Goal: Book appointment/travel/reservation

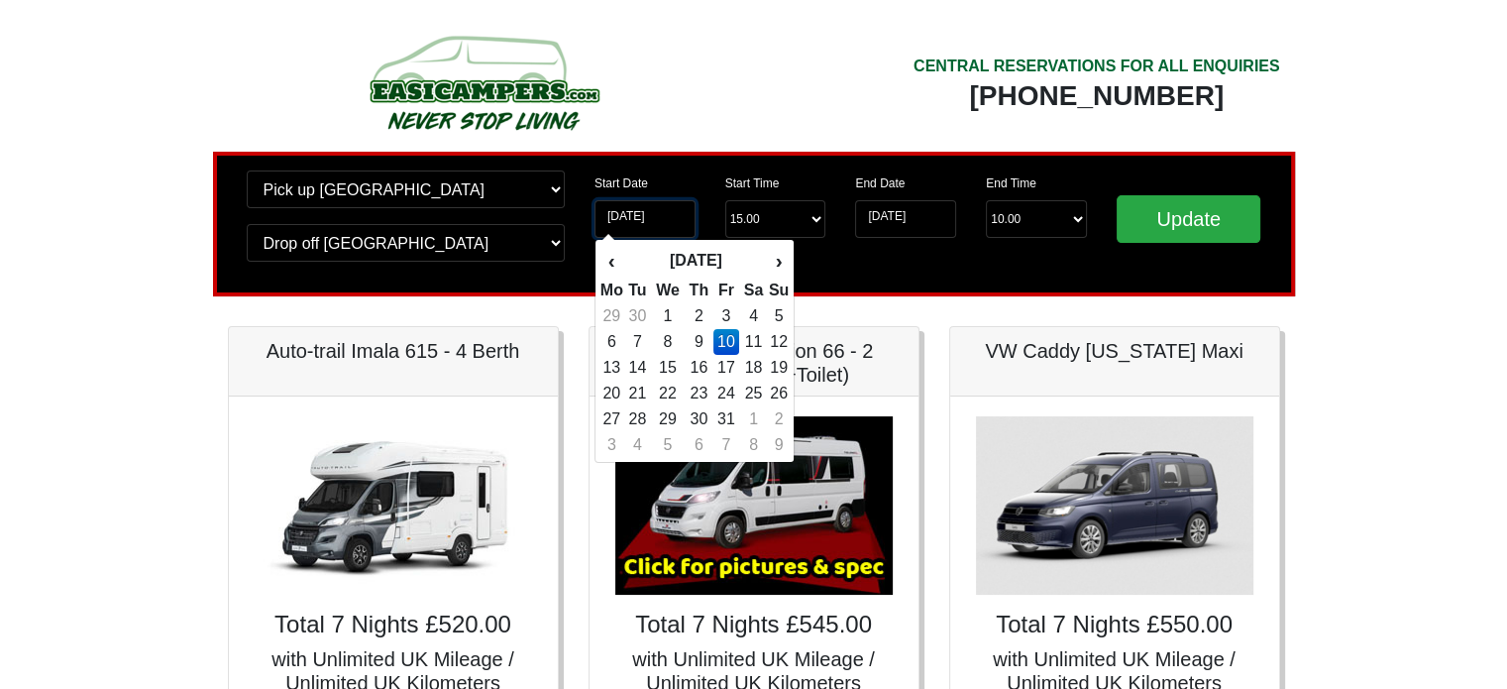
click at [673, 227] on input "10-10-2025" at bounding box center [644, 219] width 101 height 38
click at [773, 258] on th "›" at bounding box center [779, 261] width 22 height 34
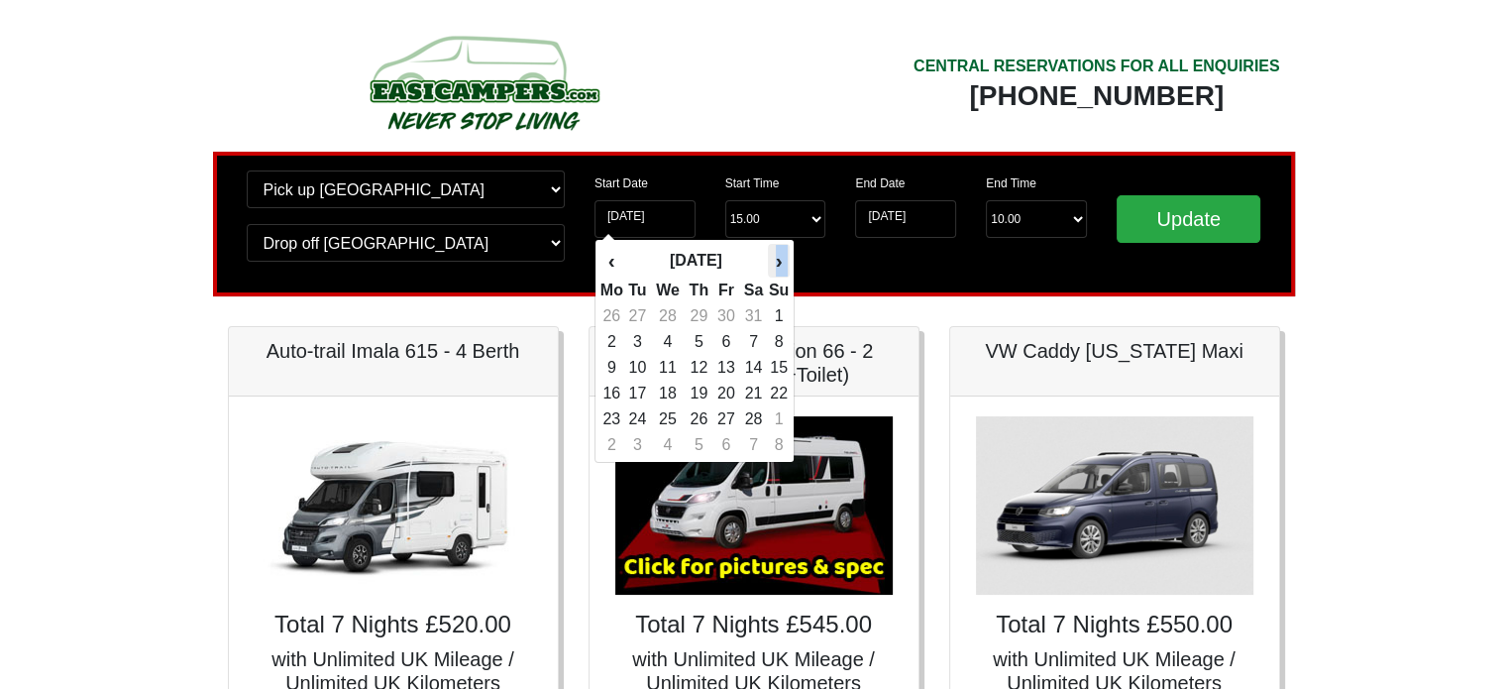
click at [773, 258] on th "›" at bounding box center [779, 261] width 22 height 34
click at [773, 260] on th "›" at bounding box center [779, 261] width 22 height 34
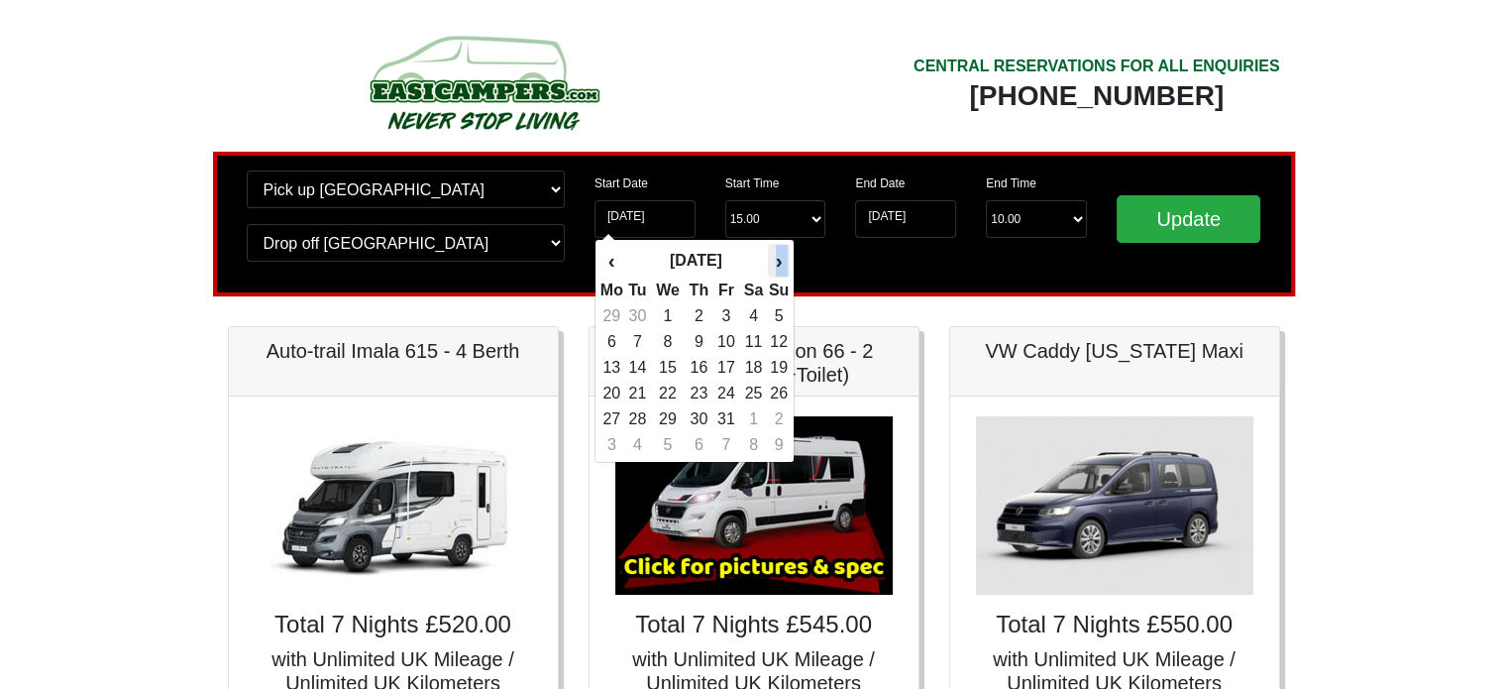
click at [773, 260] on th "›" at bounding box center [779, 261] width 22 height 34
drag, startPoint x: 766, startPoint y: 260, endPoint x: 777, endPoint y: 259, distance: 10.9
click at [777, 259] on tr "‹ August 2026 ›" at bounding box center [694, 261] width 191 height 34
click at [777, 259] on th "›" at bounding box center [779, 261] width 22 height 34
click at [630, 321] on td "1" at bounding box center [637, 316] width 27 height 26
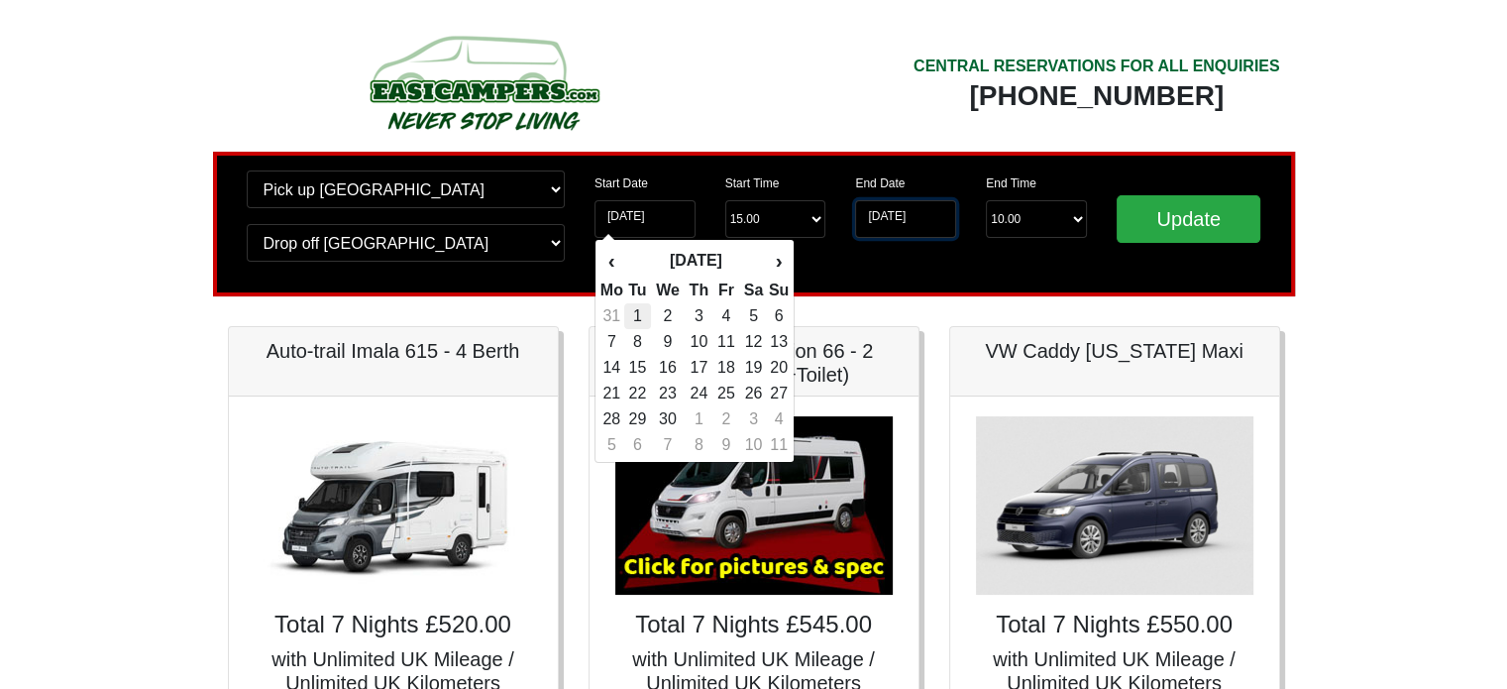
type input "[DATE]"
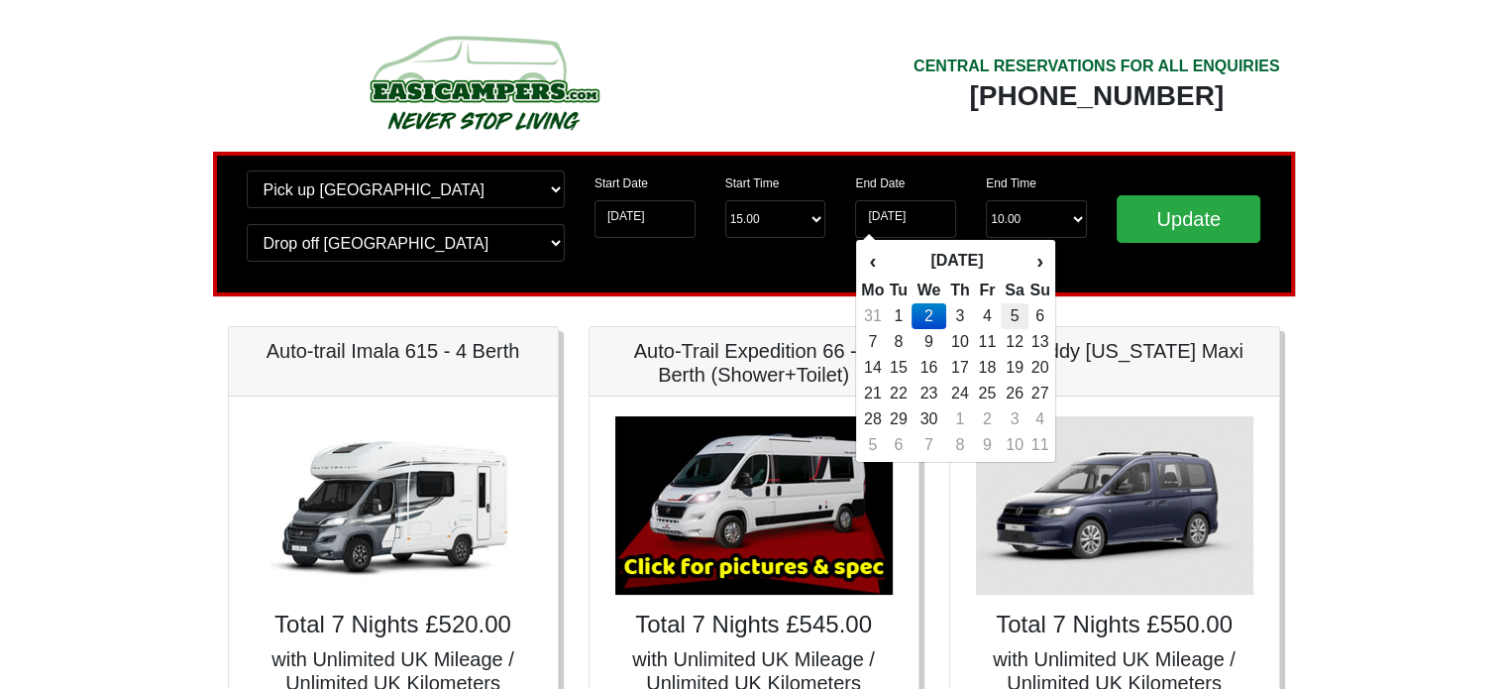
click at [1014, 313] on td "5" at bounding box center [1015, 316] width 29 height 26
type input "[DATE]"
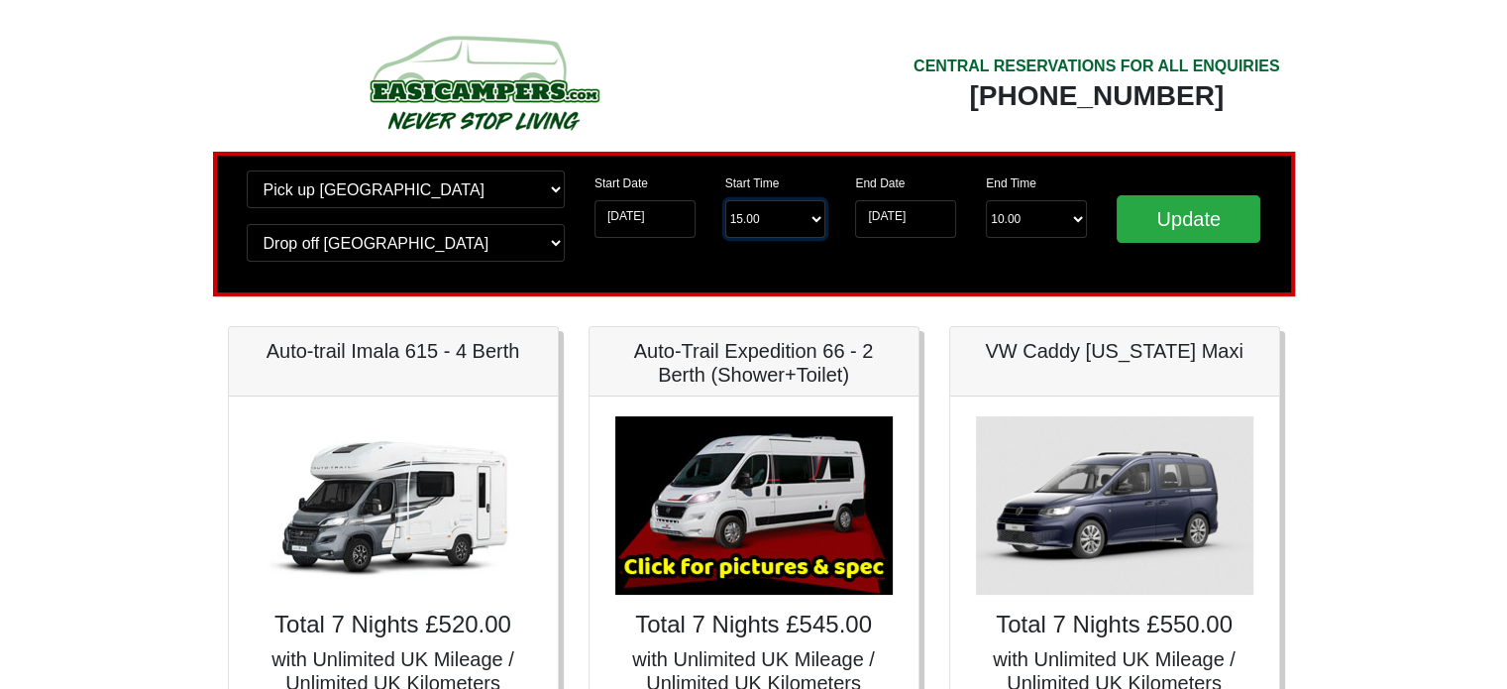
click at [797, 216] on select "Start Time 15.00 -------- 11.00 am (Saturday & Sunday Only) 12.00 pm (Saturday)…" at bounding box center [775, 219] width 101 height 38
select select "13.00"
click at [725, 200] on select "Start Time 15.00 -------- 11.00 am (Saturday & Sunday Only) 12.00 pm (Saturday)…" at bounding box center [775, 219] width 101 height 38
click at [997, 216] on select "End Time 10.00 -------- 08.00 am 09.00 am 10.00 am 11.00 am (Sunday Only)" at bounding box center [1036, 219] width 101 height 38
click at [986, 200] on select "End Time 10.00 -------- 08.00 am 09.00 am 10.00 am 11.00 am (Sunday Only)" at bounding box center [1036, 219] width 101 height 38
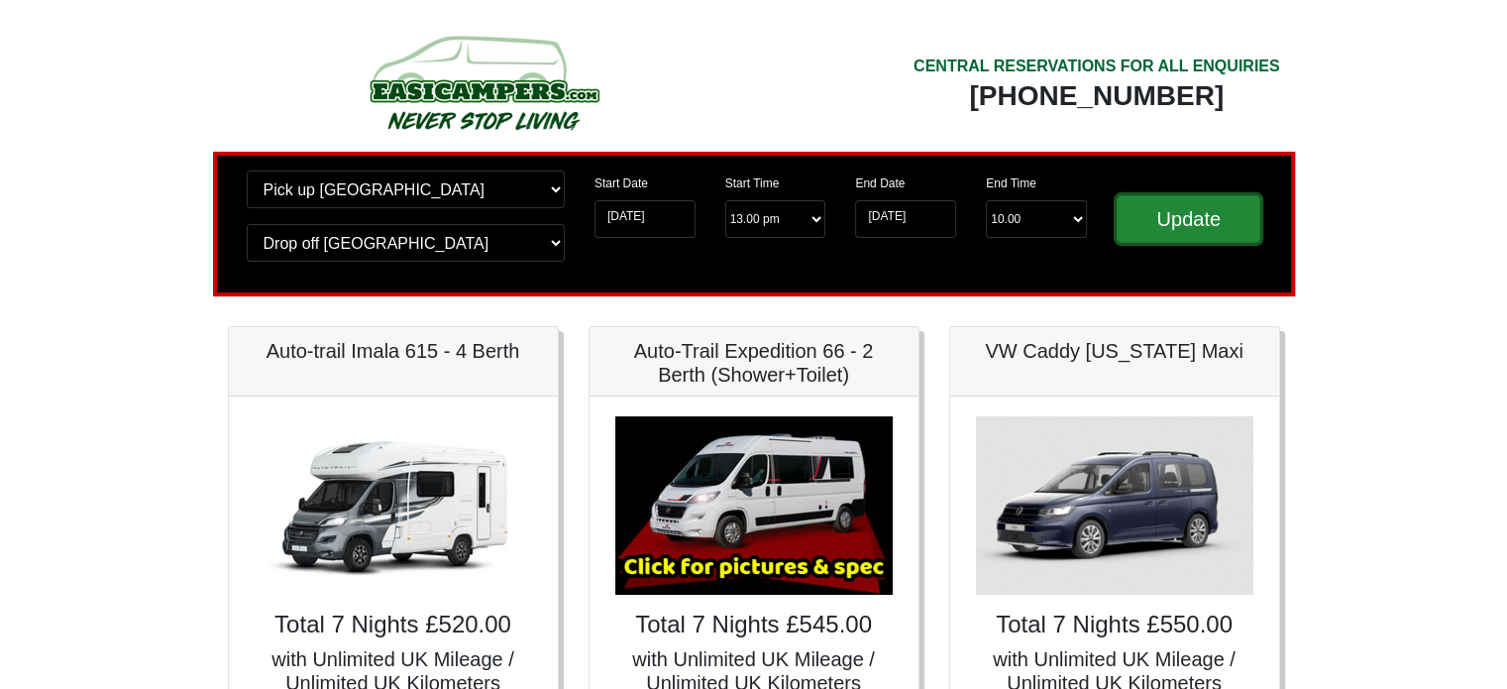
click at [1165, 225] on input "Update" at bounding box center [1189, 219] width 145 height 48
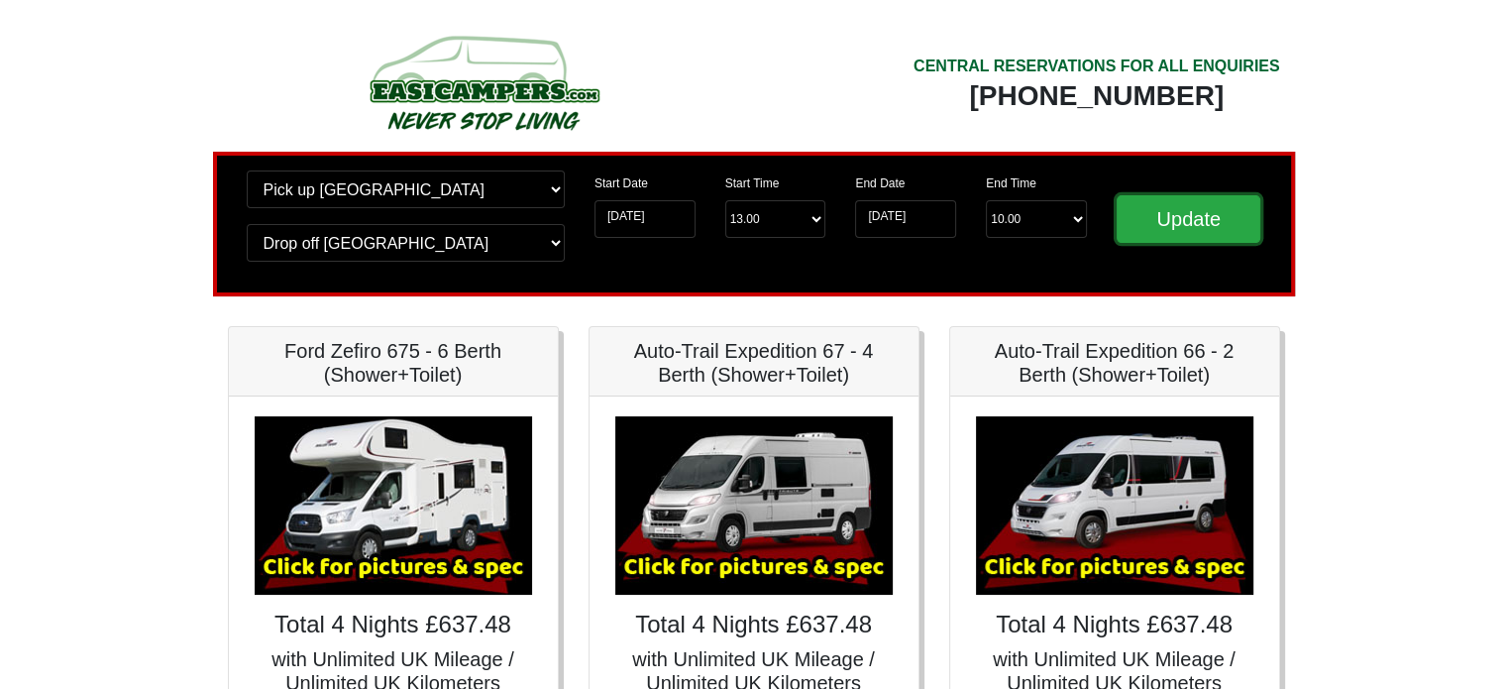
click at [1165, 225] on input "Update" at bounding box center [1189, 219] width 145 height 48
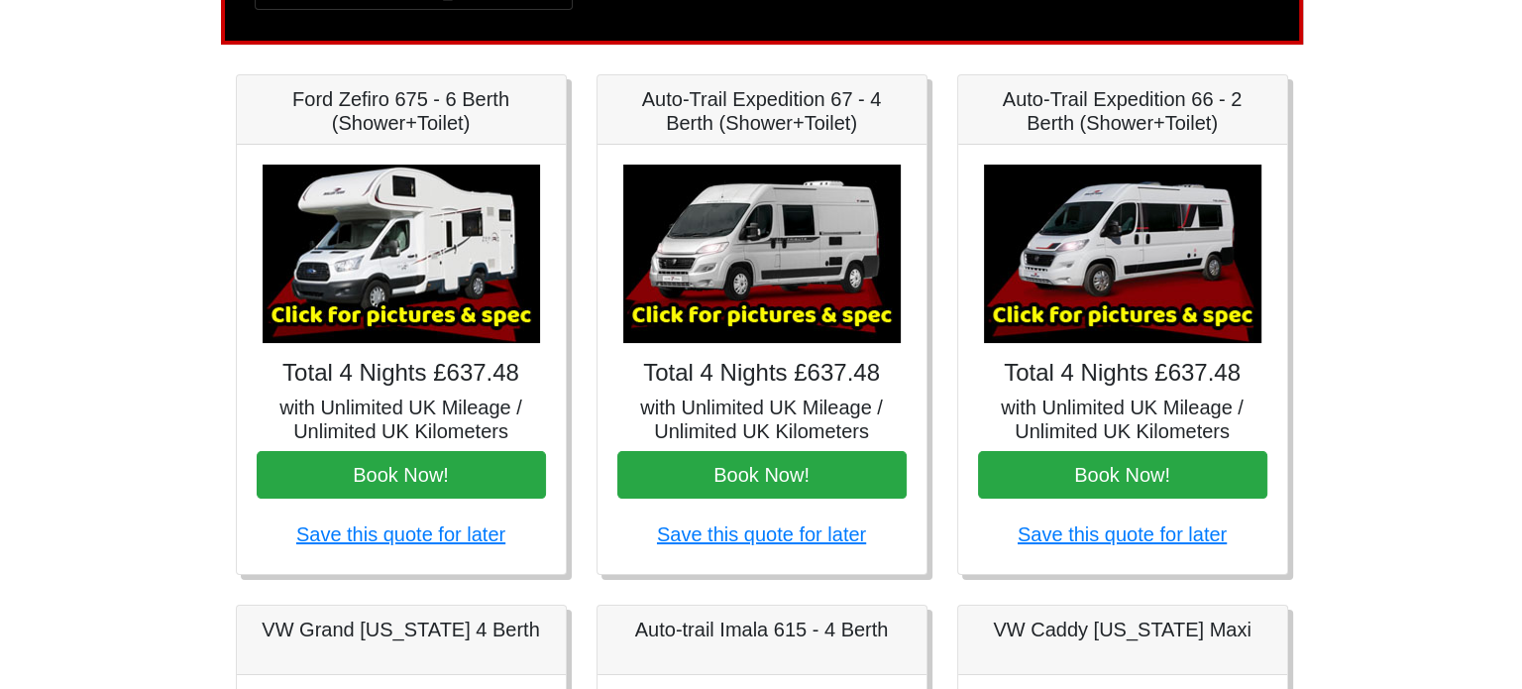
scroll to position [250, 0]
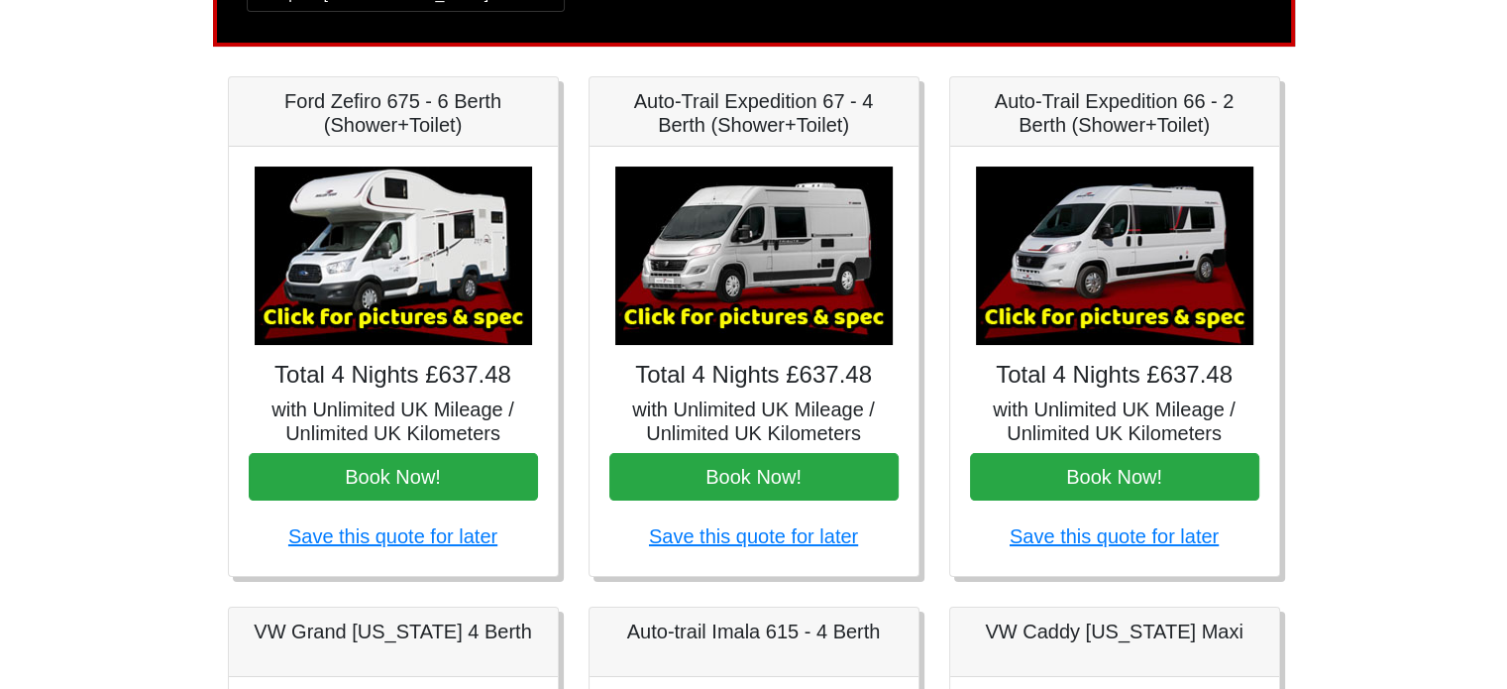
click at [436, 302] on img at bounding box center [393, 255] width 277 height 178
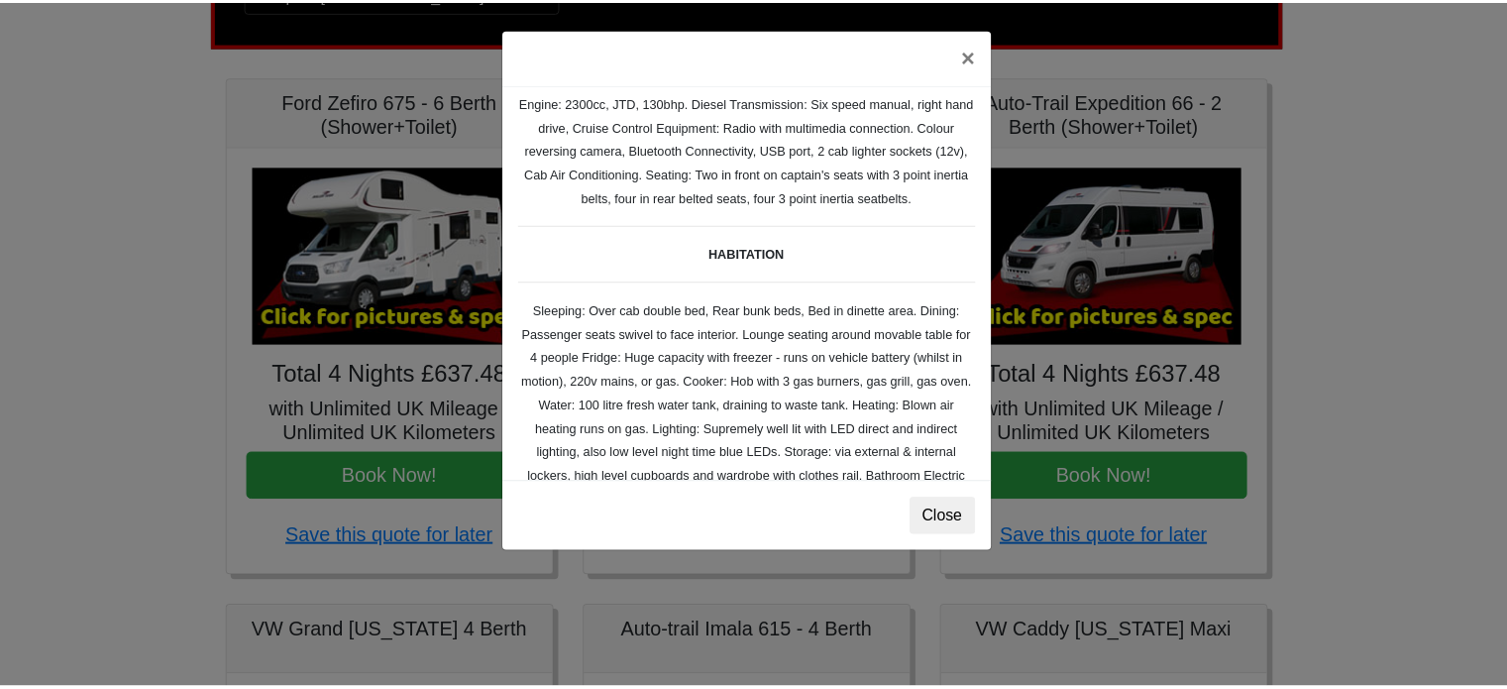
scroll to position [131, 0]
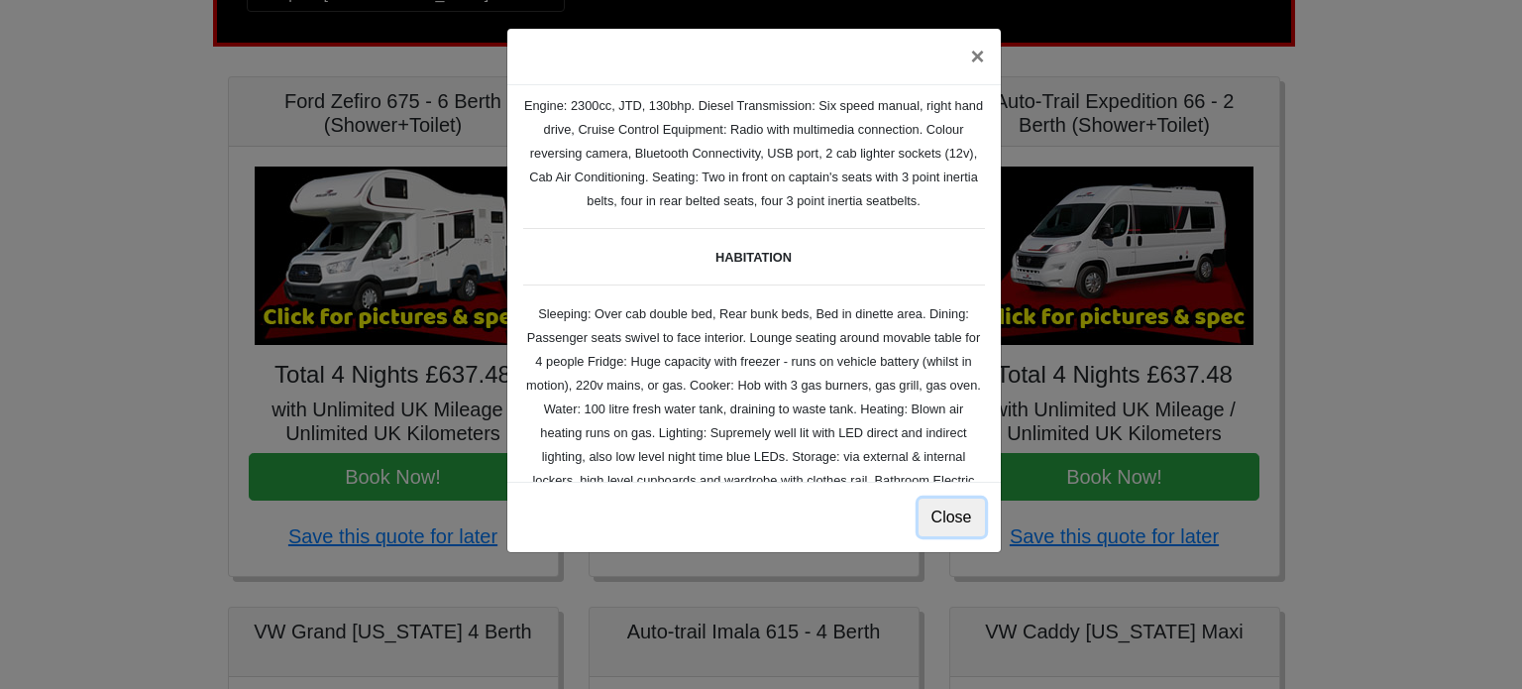
click at [962, 530] on button "Close" at bounding box center [951, 517] width 66 height 38
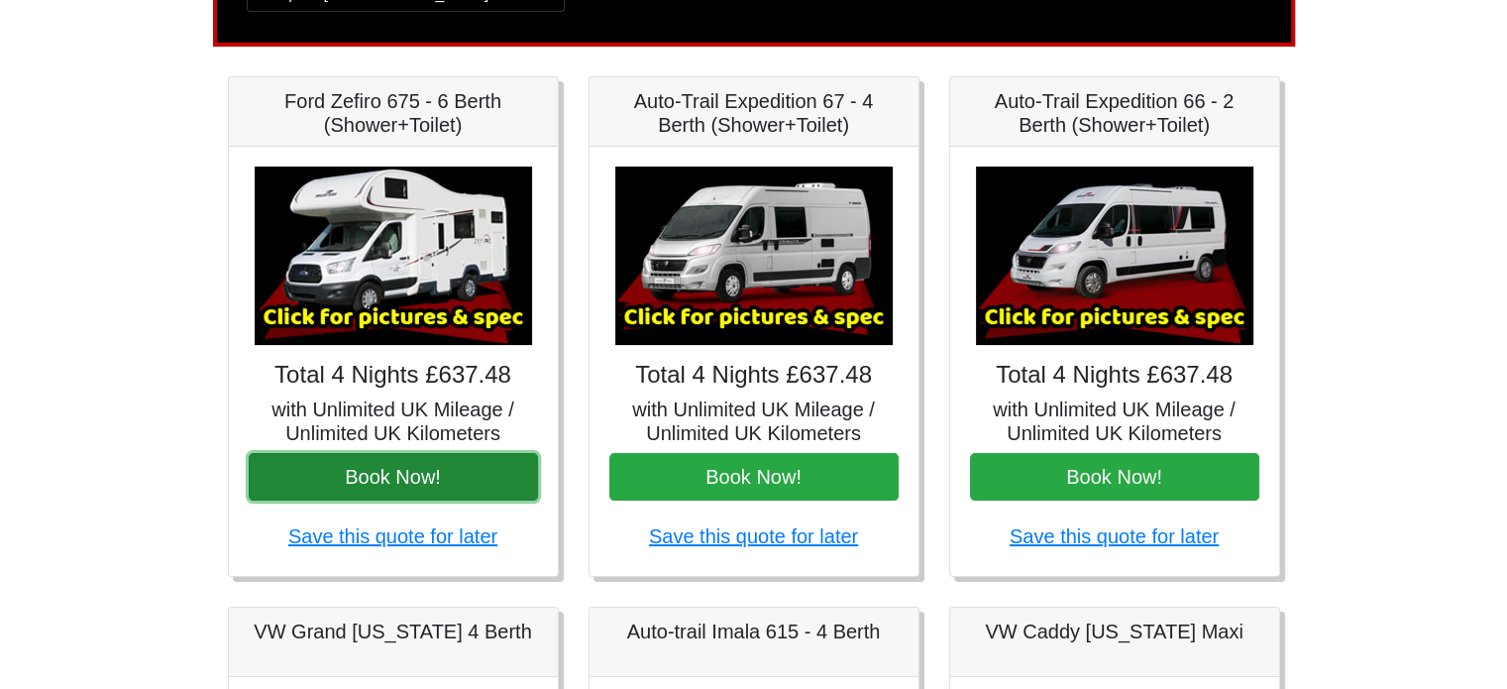
click at [407, 479] on button "Book Now!" at bounding box center [393, 477] width 289 height 48
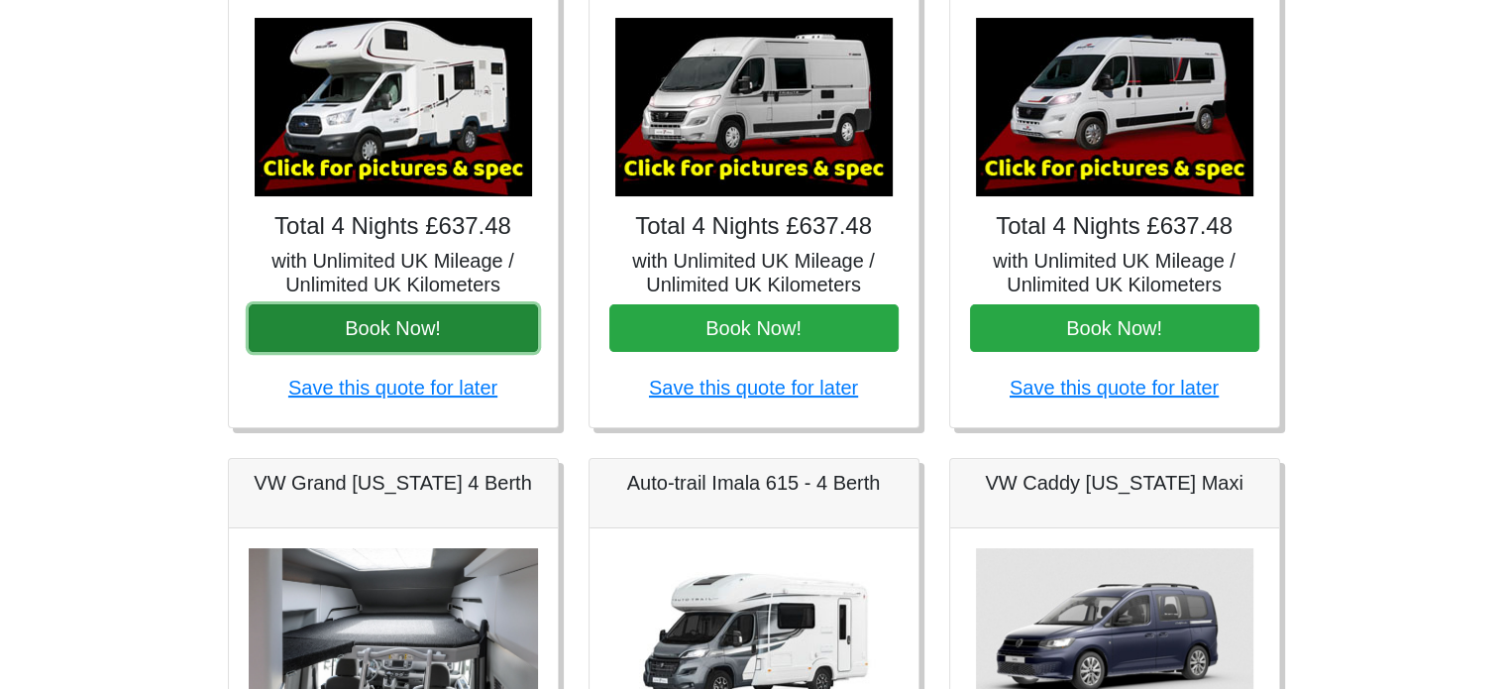
scroll to position [396, 0]
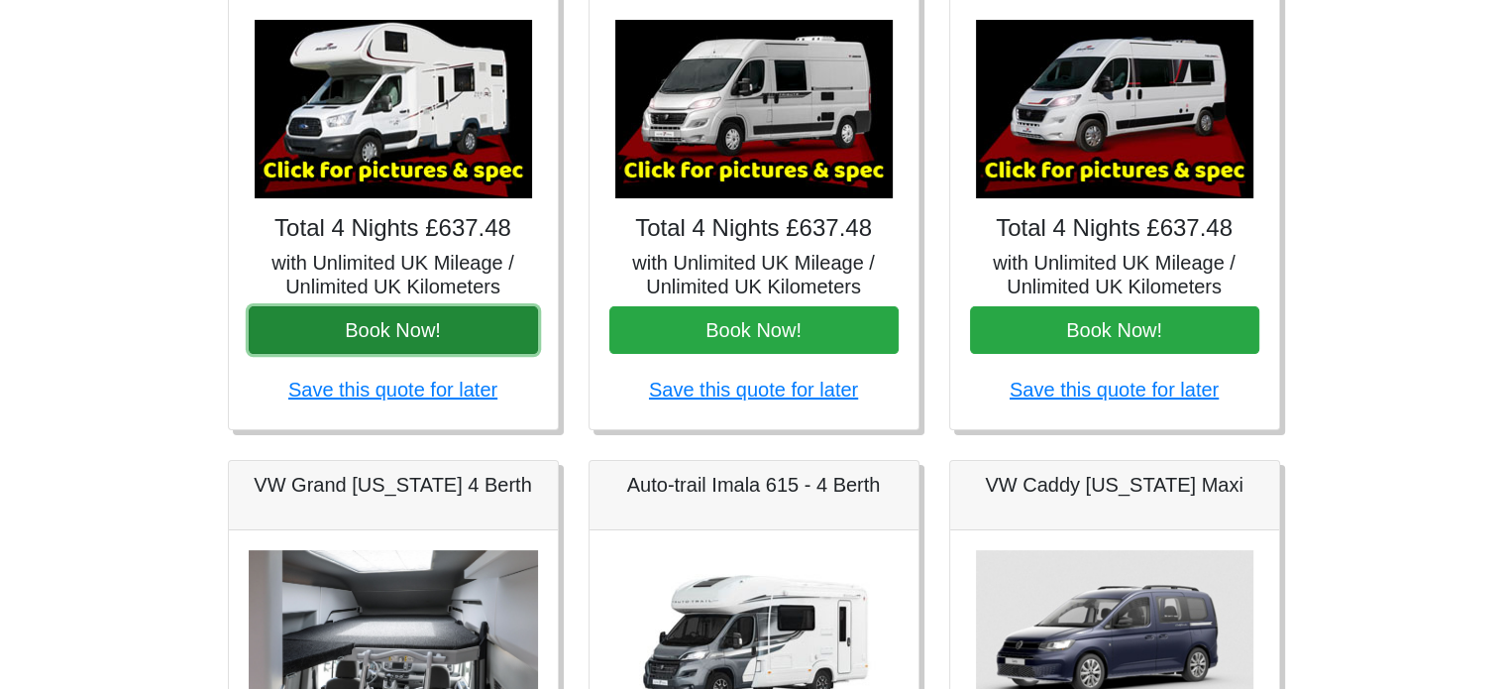
click at [420, 335] on button "Book Now!" at bounding box center [393, 330] width 289 height 48
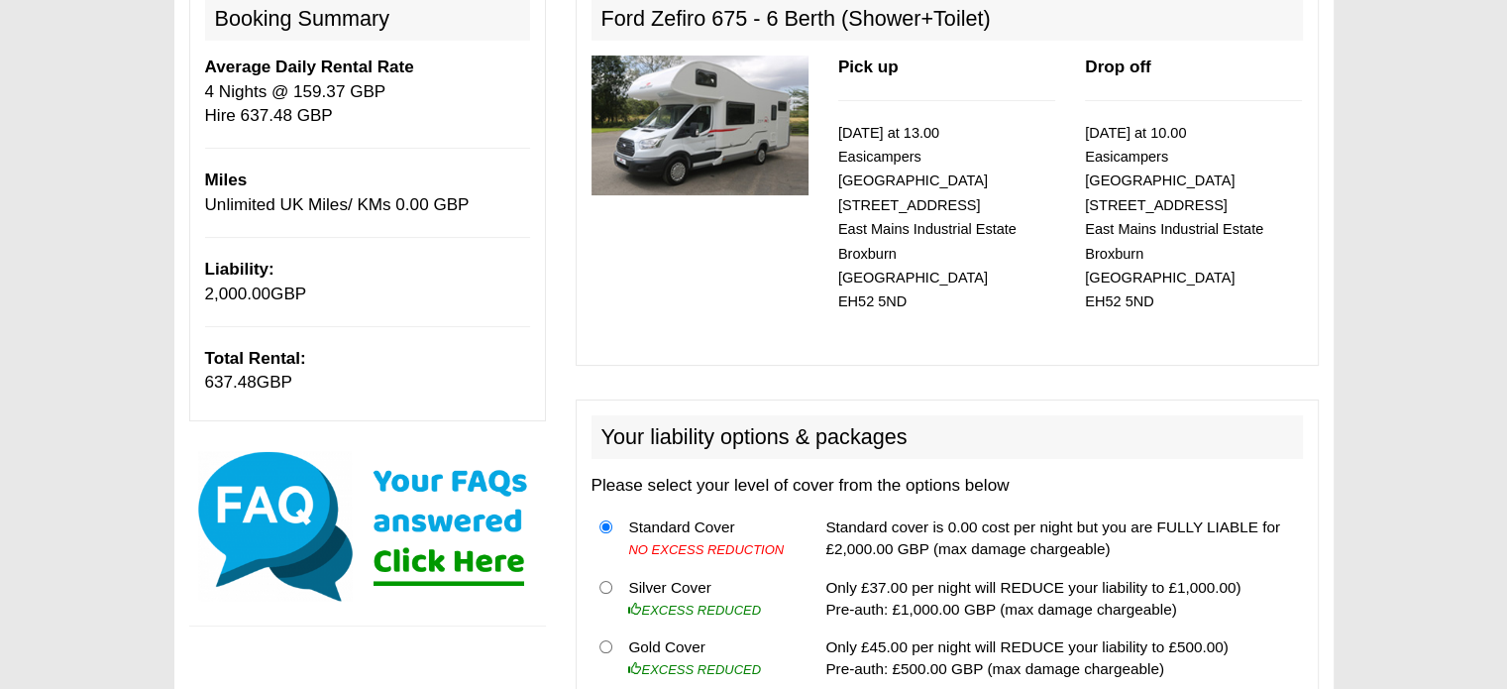
scroll to position [266, 0]
click at [701, 108] on img at bounding box center [699, 124] width 217 height 140
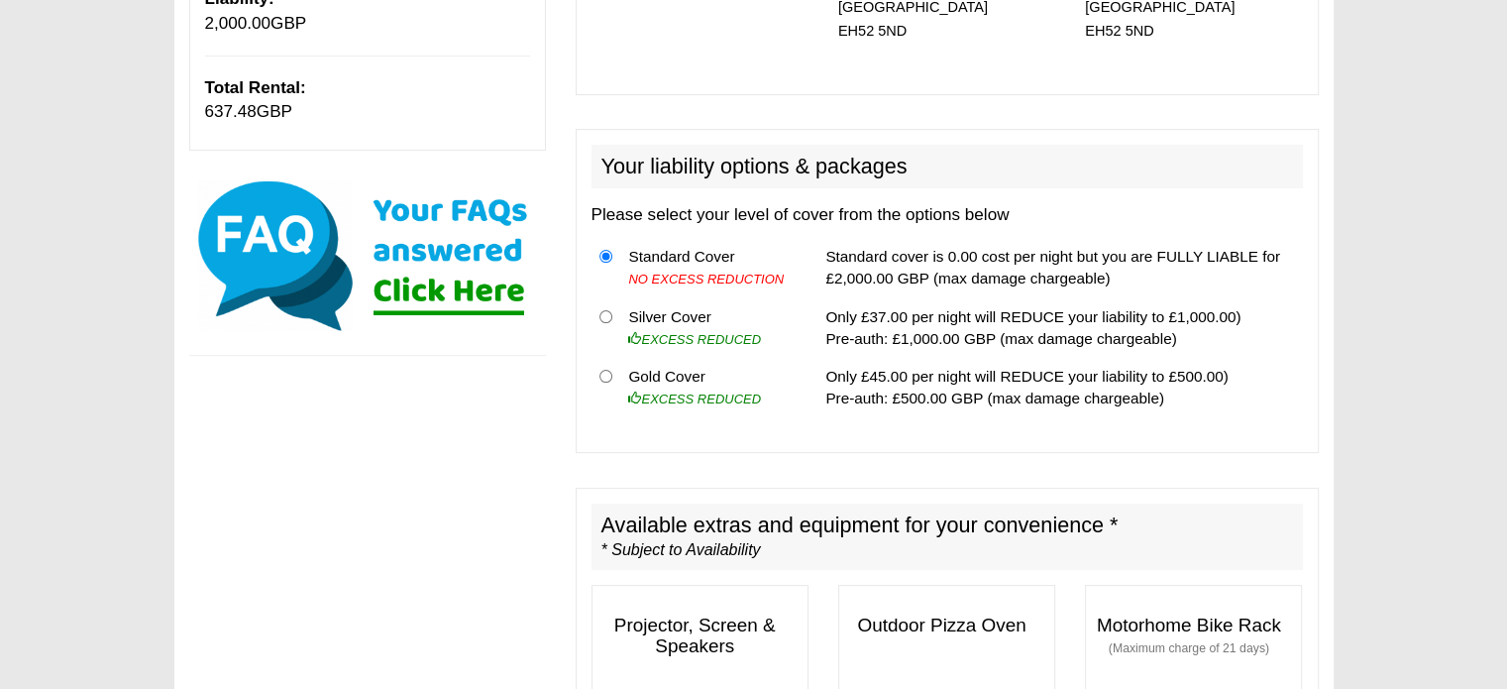
scroll to position [0, 0]
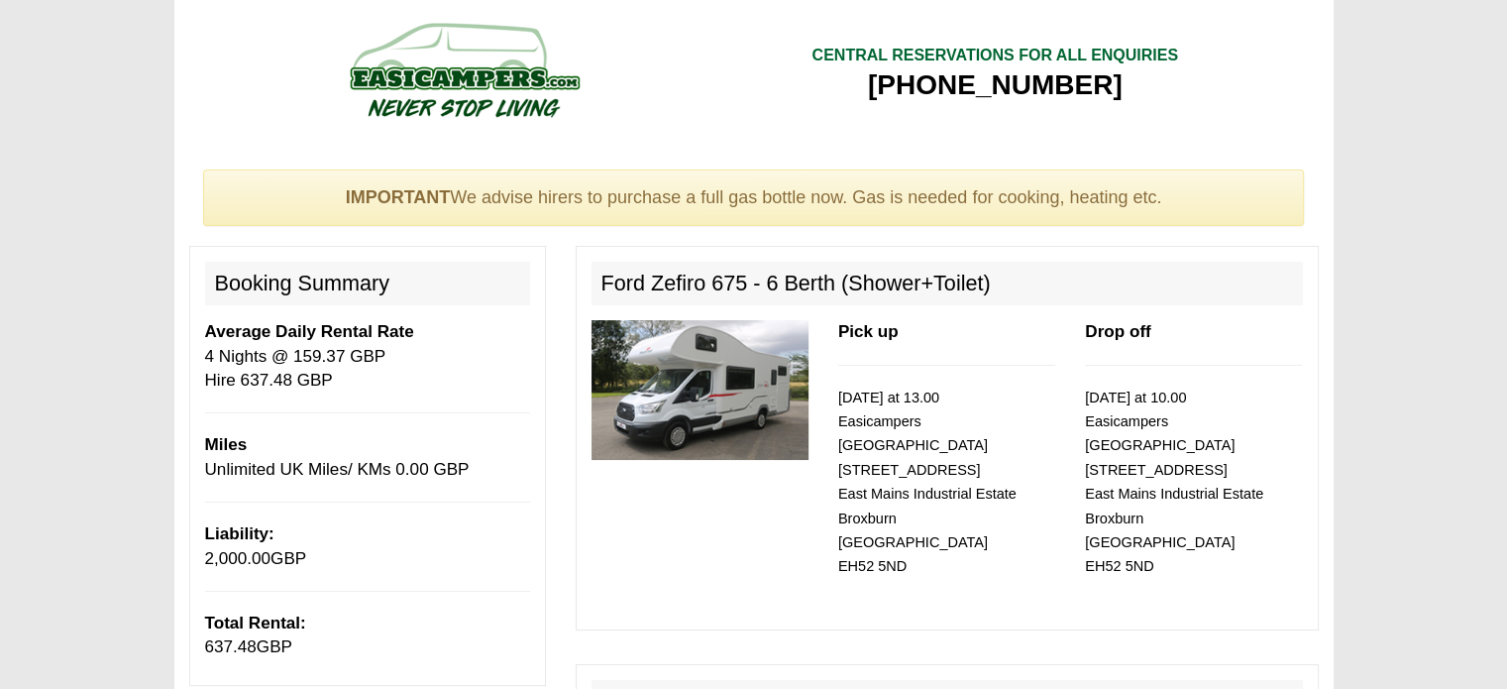
click at [682, 366] on img at bounding box center [699, 390] width 217 height 140
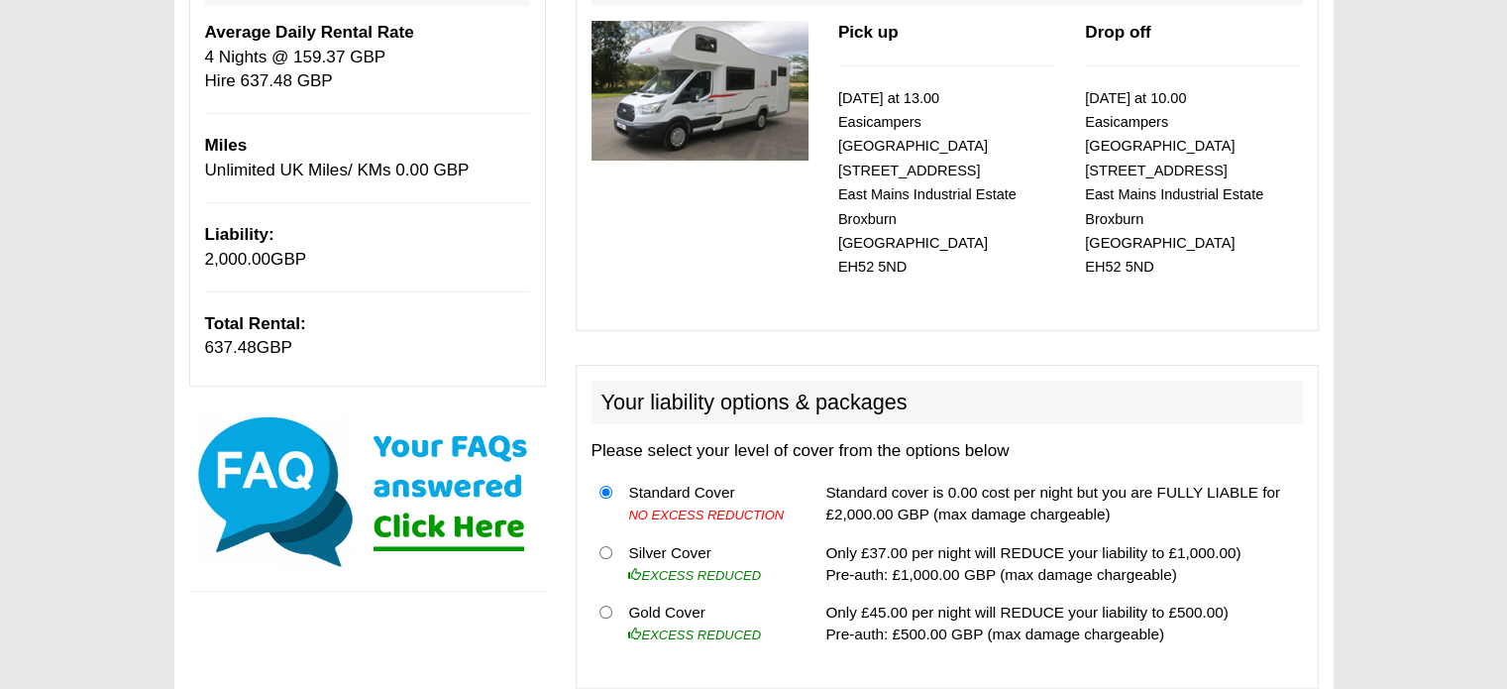
scroll to position [300, 0]
